Goal: Task Accomplishment & Management: Use online tool/utility

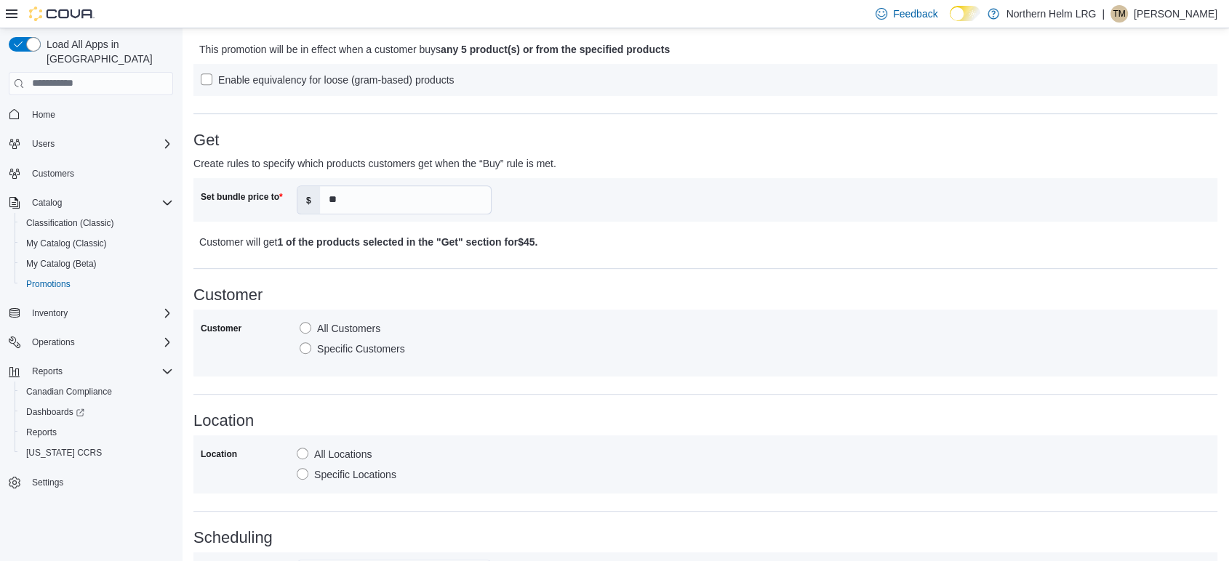
scroll to position [859, 0]
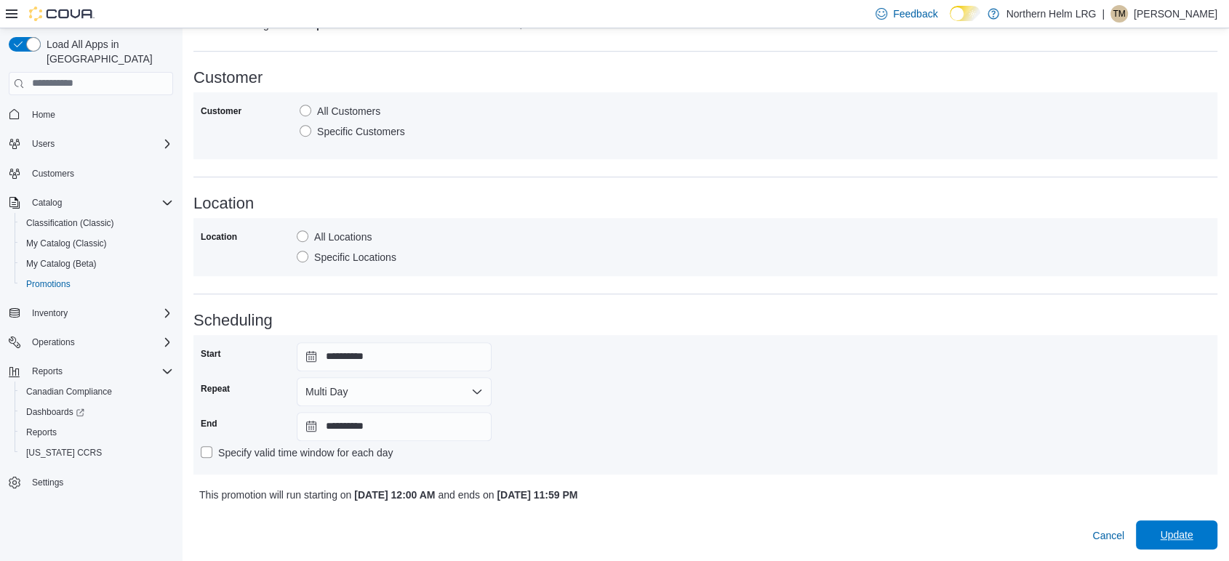
click at [1192, 530] on span "Update" at bounding box center [1176, 535] width 33 height 15
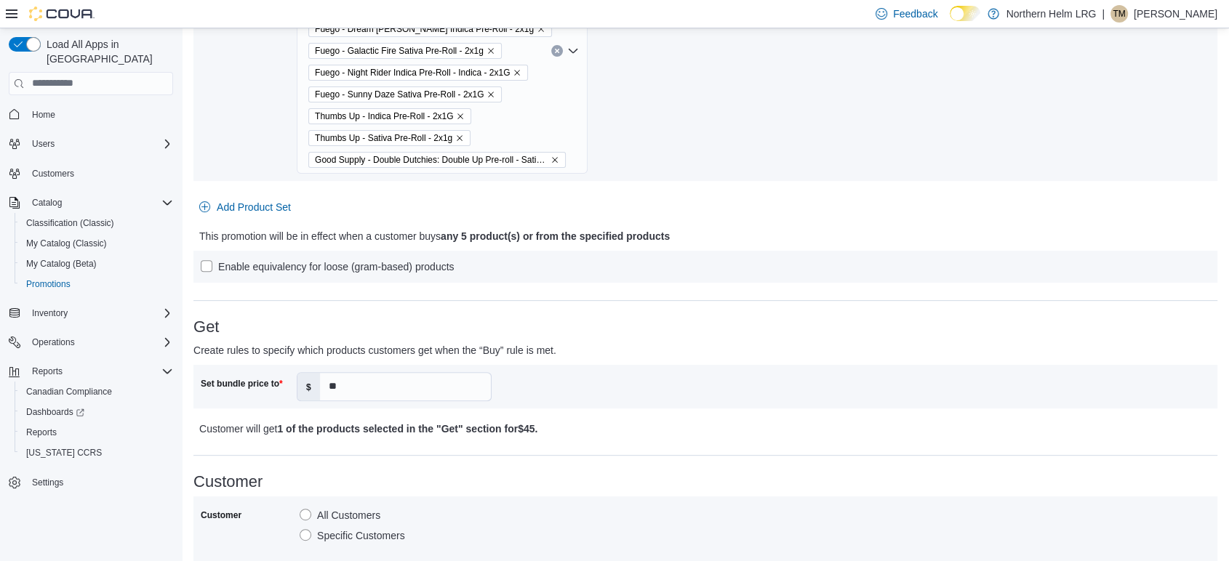
scroll to position [0, 0]
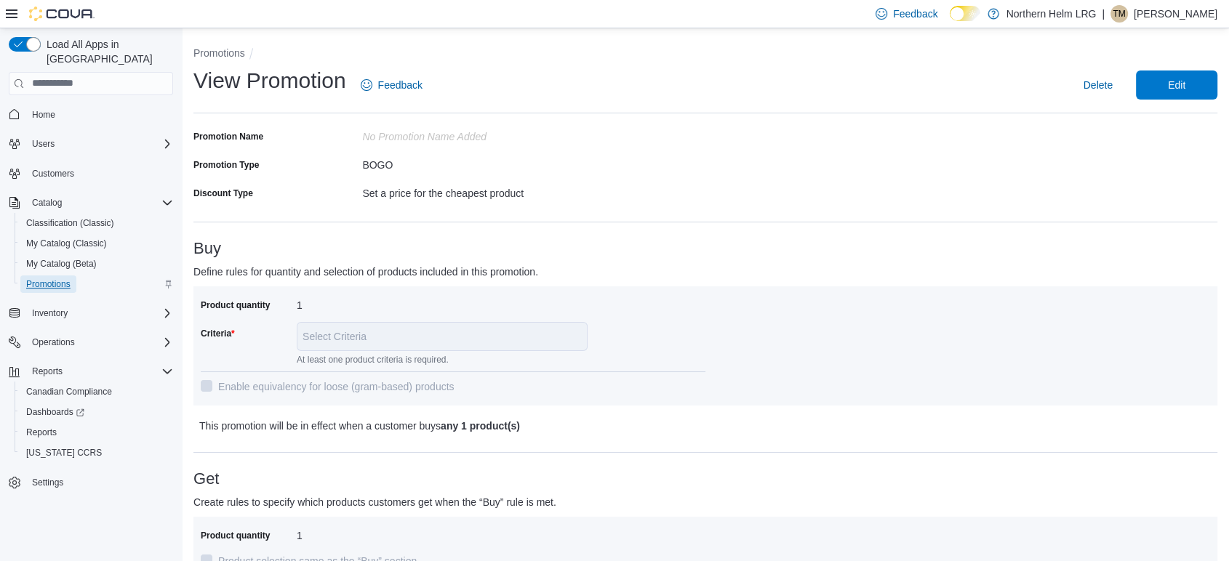
click at [53, 276] on span "Promotions" at bounding box center [48, 284] width 44 height 17
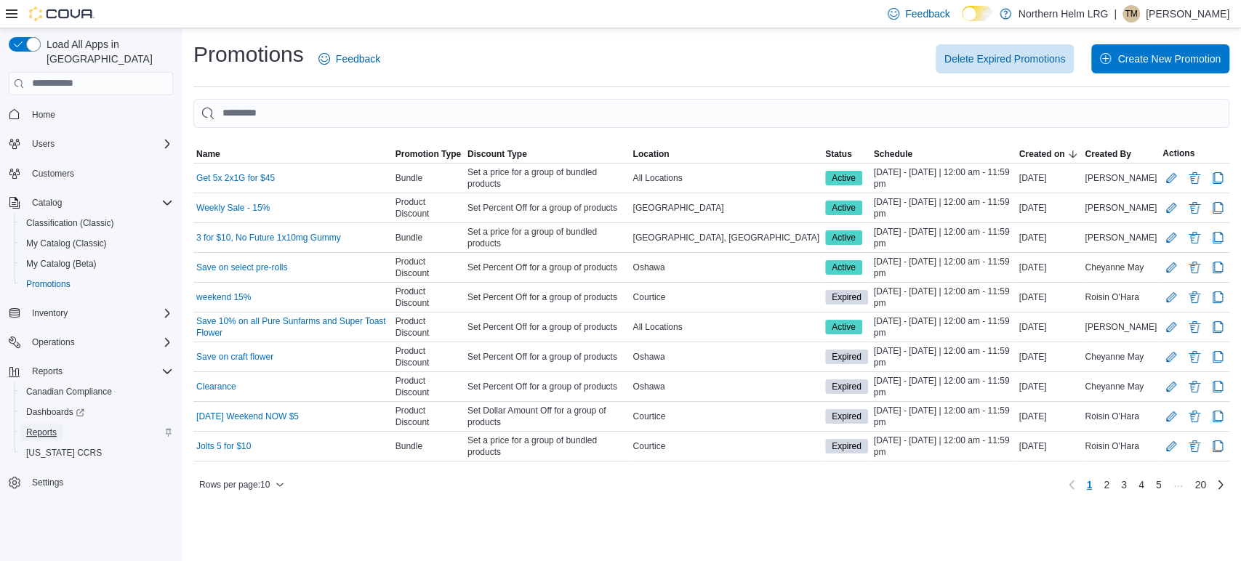
click at [29, 427] on span "Reports" at bounding box center [41, 433] width 31 height 12
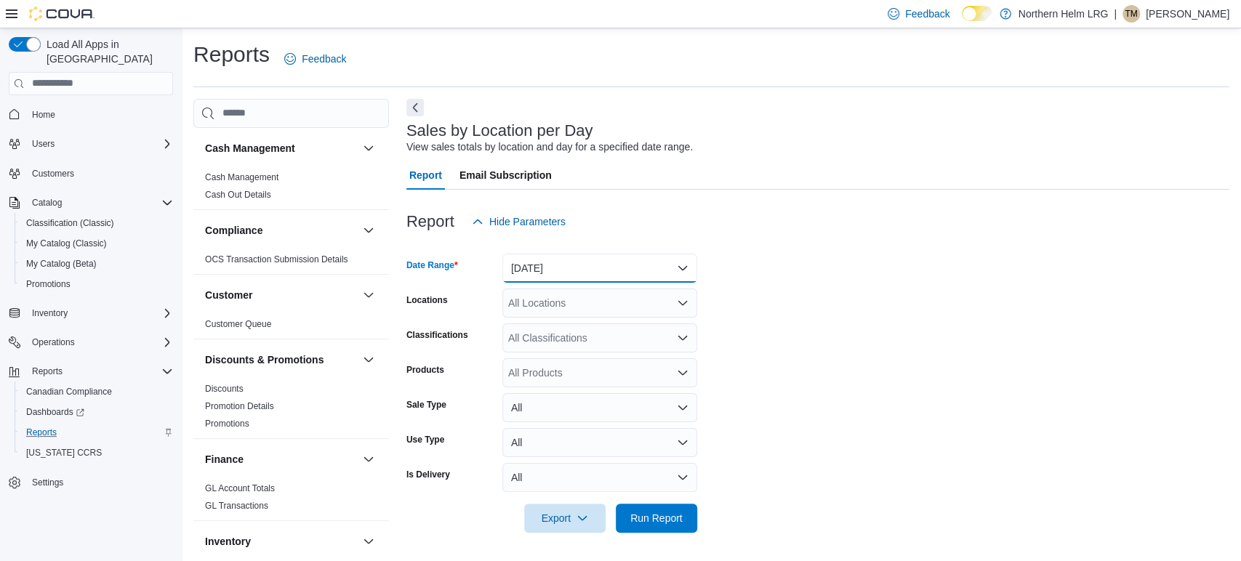
click at [529, 260] on button "Yesterday" at bounding box center [599, 268] width 195 height 29
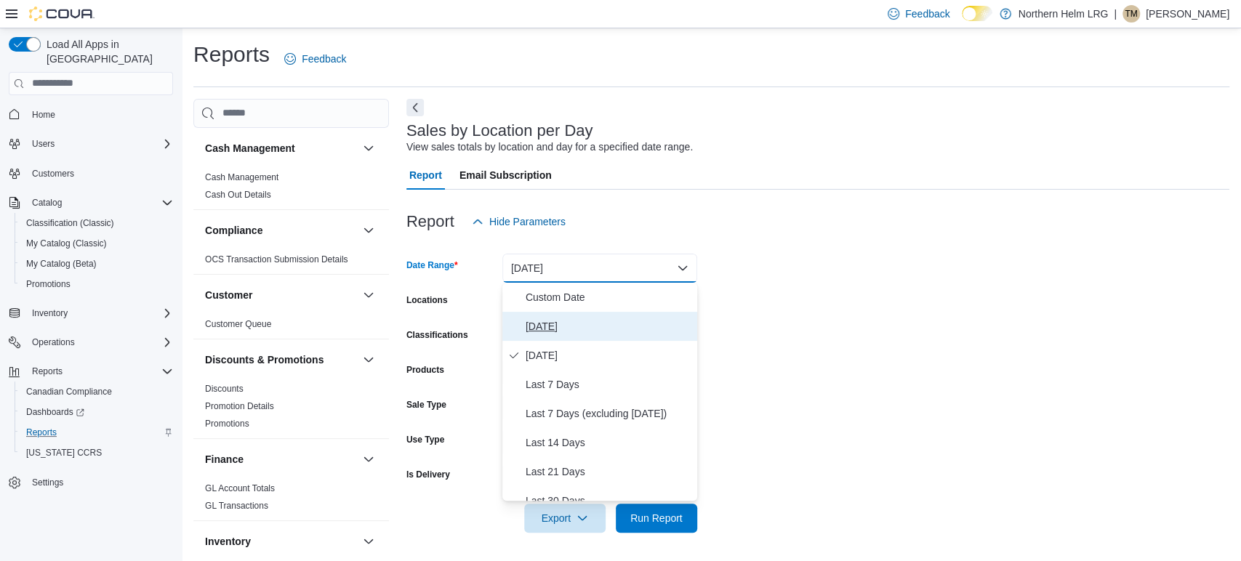
click at [565, 330] on span "Today" at bounding box center [609, 326] width 166 height 17
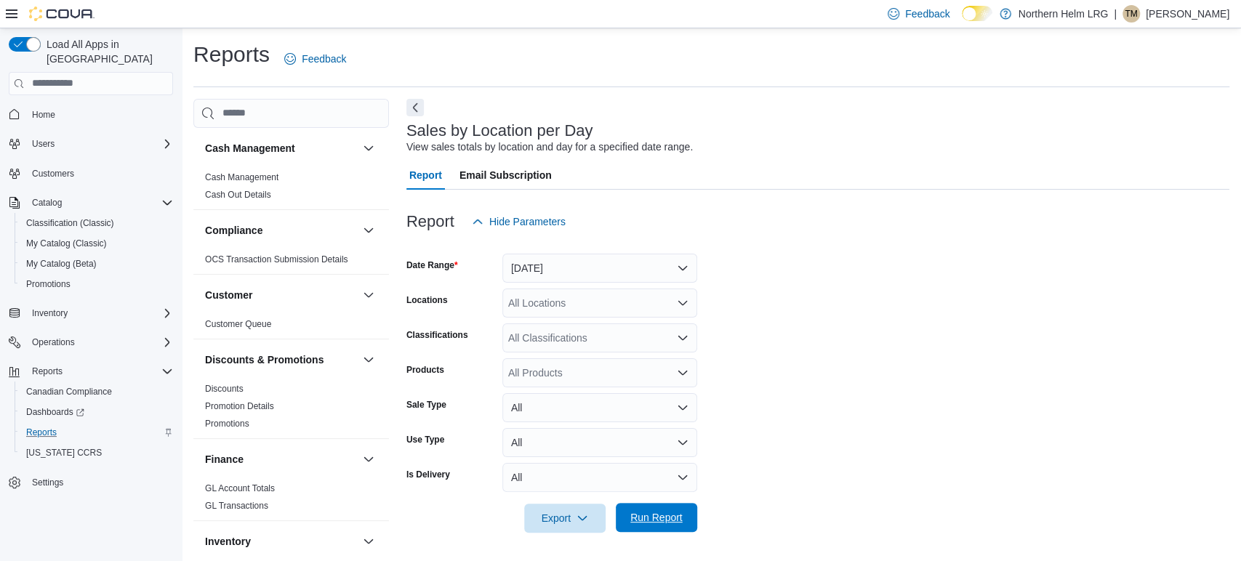
click at [658, 525] on span "Run Report" at bounding box center [656, 517] width 64 height 29
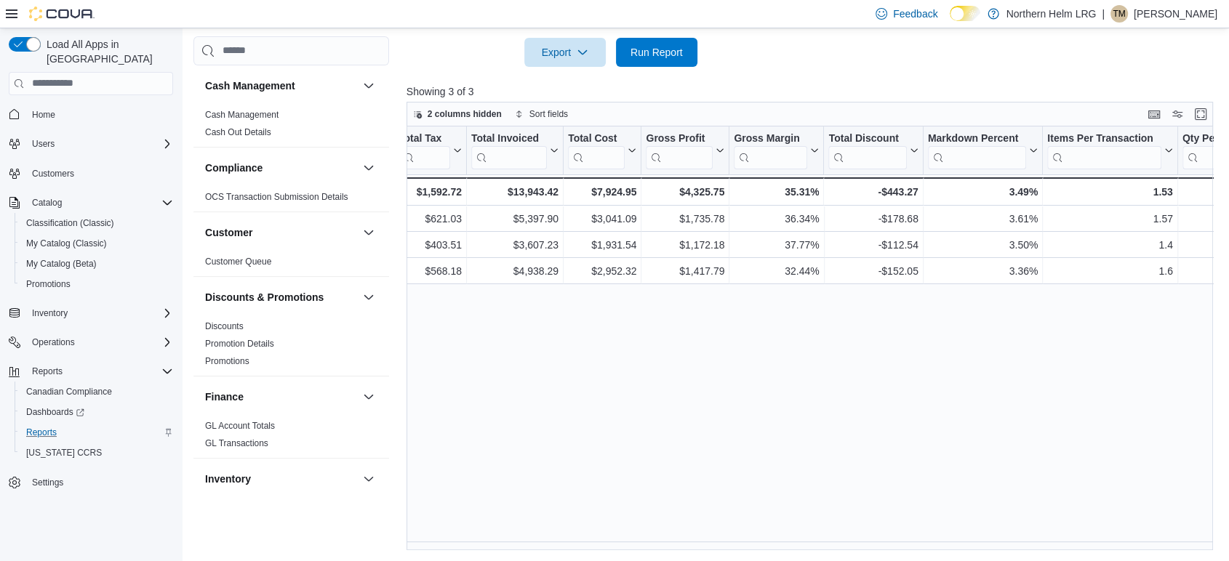
scroll to position [0, 931]
